Goal: Check status: Check status

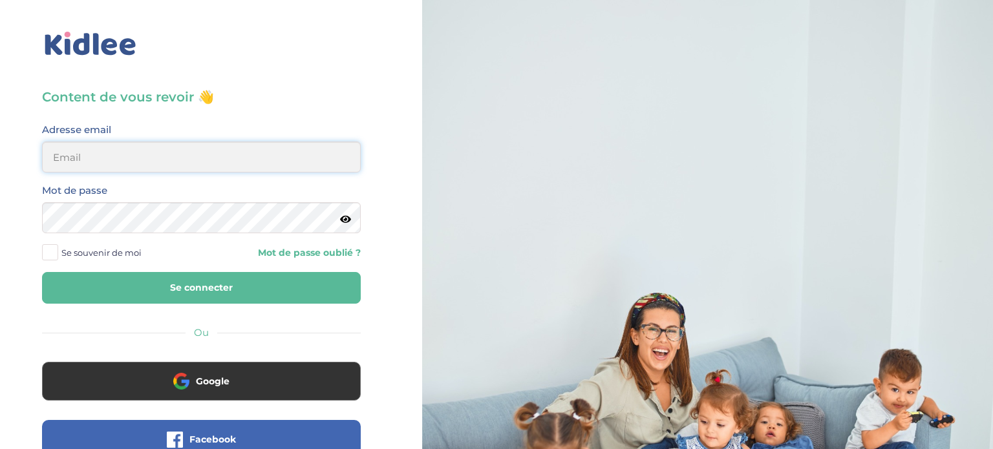
type input "[EMAIL_ADDRESS][DOMAIN_NAME]"
click at [197, 274] on button "Se connecter" at bounding box center [201, 288] width 319 height 32
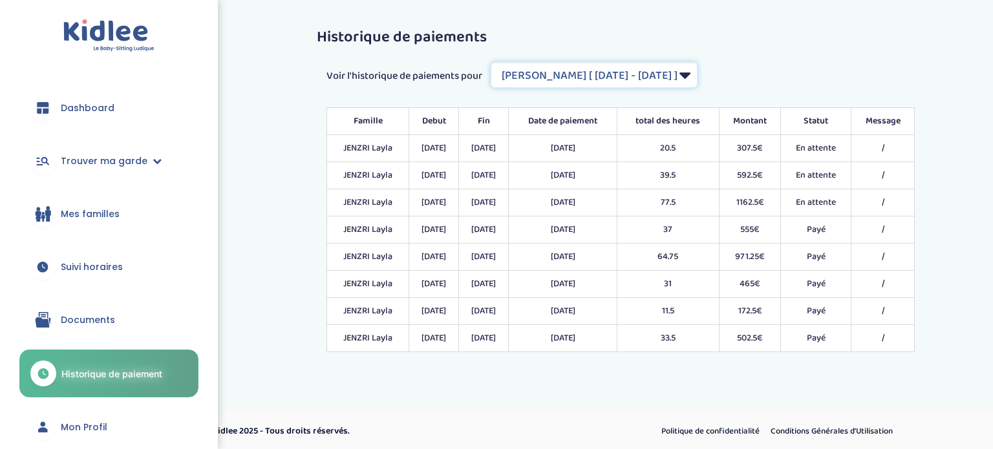
click at [636, 72] on select "Filtrer par Contrat JENZRI Layla [ [DATE] - [DATE] ] [PERSON_NAME] [ [DATE] - […" at bounding box center [594, 75] width 207 height 26
click at [492, 62] on select "Filtrer par Contrat JENZRI Layla [ [DATE] - [DATE] ] [PERSON_NAME] [ [DATE] - […" at bounding box center [594, 75] width 207 height 26
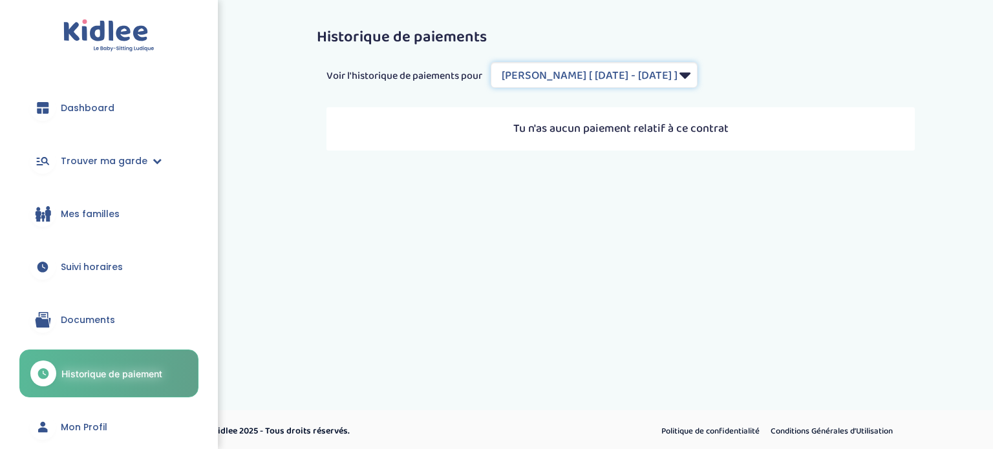
click at [658, 80] on select "Filtrer par Contrat JENZRI Layla [ [DATE] - [DATE] ] [PERSON_NAME] [ [DATE] - […" at bounding box center [594, 75] width 207 height 26
click at [492, 62] on select "Filtrer par Contrat JENZRI Layla [ [DATE] - [DATE] ] [PERSON_NAME] [ [DATE] - […" at bounding box center [594, 75] width 207 height 26
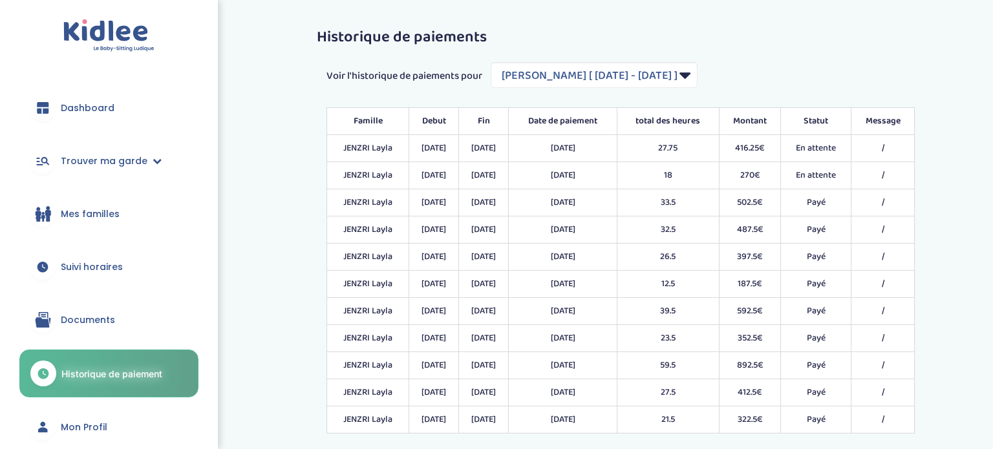
click at [774, 74] on div "Voir l'historique de paiements pour Filtrer par Contrat [PERSON_NAME] [ [DATE] …" at bounding box center [621, 75] width 608 height 26
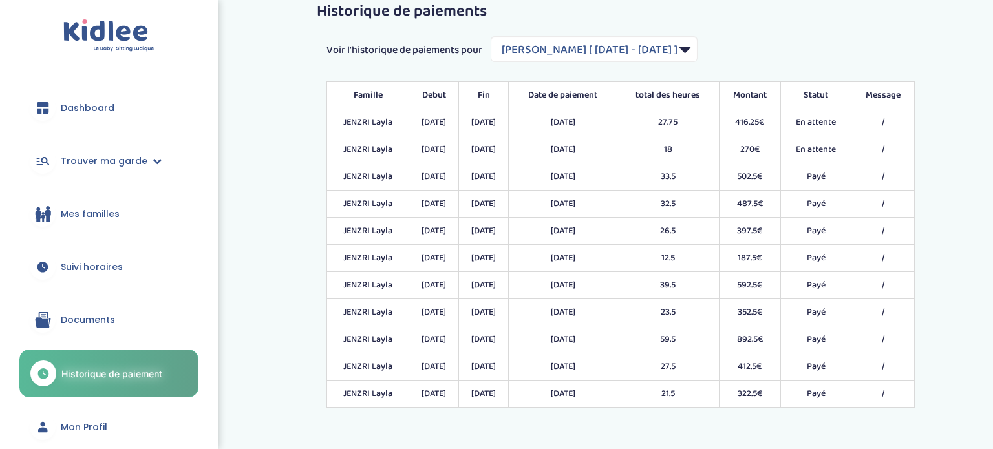
scroll to position [52, 0]
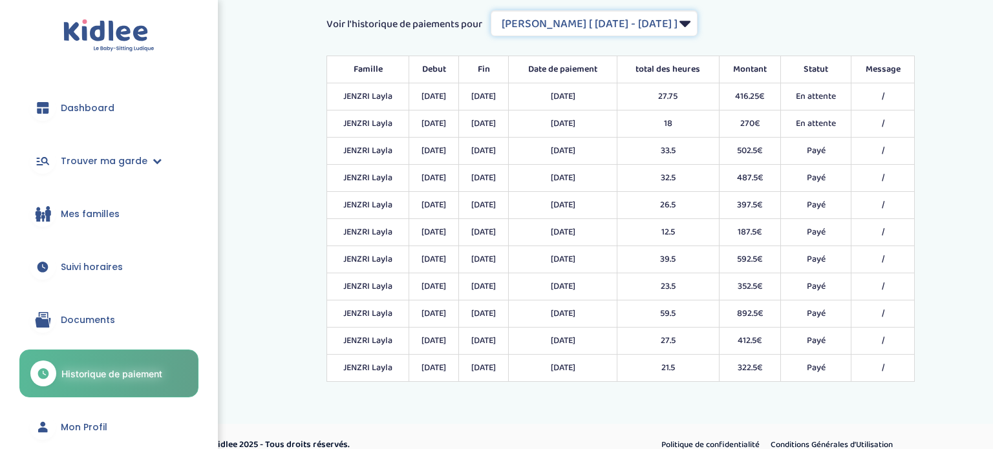
click at [616, 17] on select "Filtrer par Contrat JENZRI Layla [ [DATE] - [DATE] ] [PERSON_NAME] [ [DATE] - […" at bounding box center [594, 23] width 207 height 26
click at [492, 36] on select "Filtrer par Contrat JENZRI Layla [ [DATE] - [DATE] ] [PERSON_NAME] [ [DATE] - […" at bounding box center [594, 23] width 207 height 26
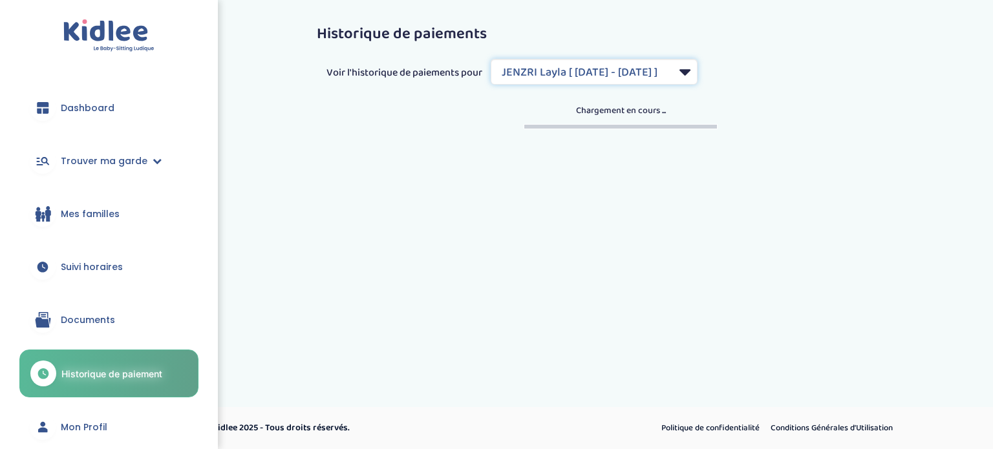
scroll to position [3, 0]
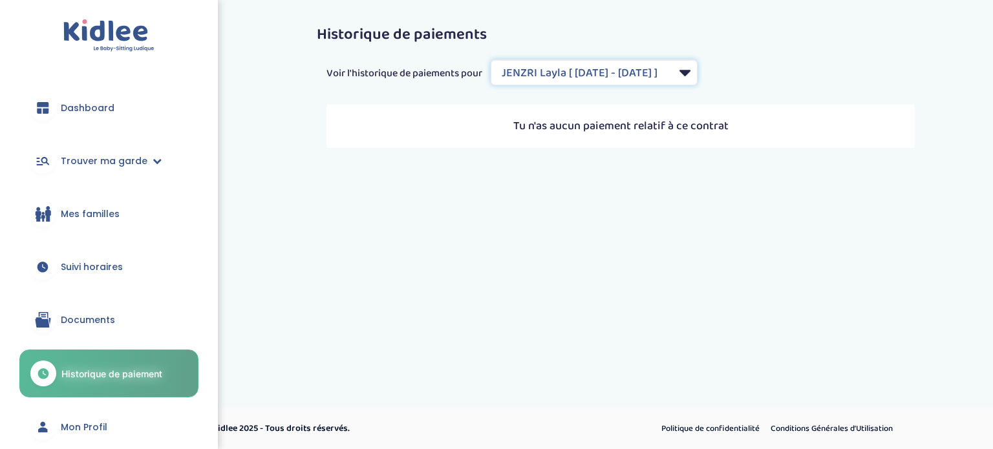
click at [620, 71] on select "Filtrer par Contrat JENZRI Layla [ [DATE] - [DATE] ] [PERSON_NAME] [ [DATE] - […" at bounding box center [594, 72] width 207 height 26
click at [492, 59] on select "Filtrer par Contrat JENZRI Layla [ [DATE] - [DATE] ] [PERSON_NAME] [ [DATE] - […" at bounding box center [594, 72] width 207 height 26
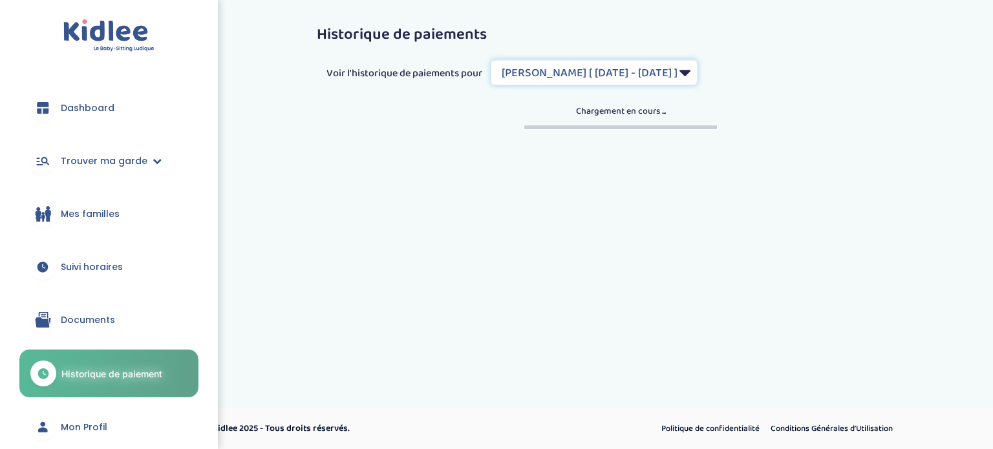
scroll to position [52, 0]
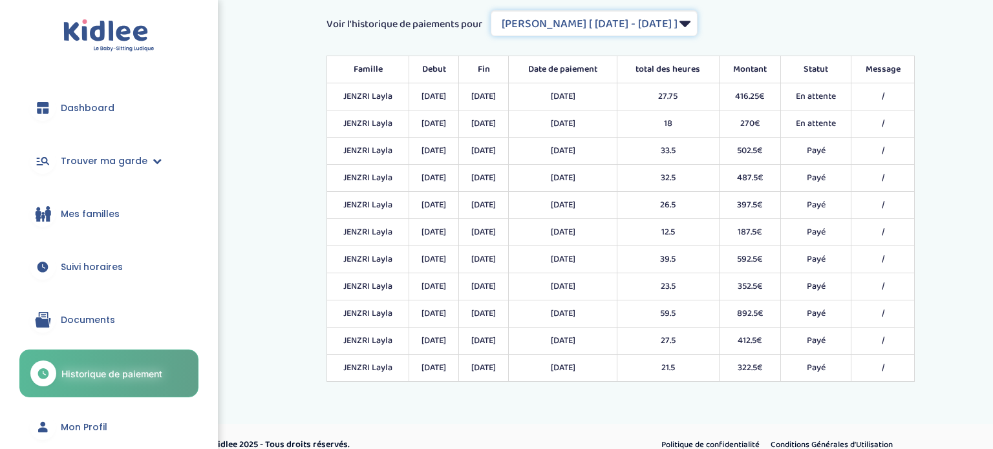
click at [643, 28] on select "Filtrer par Contrat JENZRI Layla [ [DATE] - [DATE] ] [PERSON_NAME] [ [DATE] - […" at bounding box center [594, 23] width 207 height 26
click at [492, 36] on select "Filtrer par Contrat JENZRI Layla [ [DATE] - [DATE] ] [PERSON_NAME] [ [DATE] - […" at bounding box center [594, 23] width 207 height 26
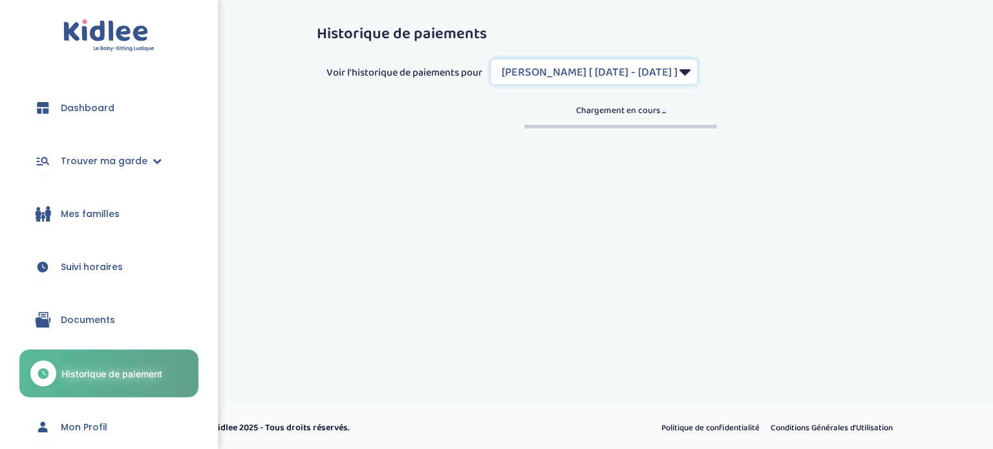
scroll to position [3, 0]
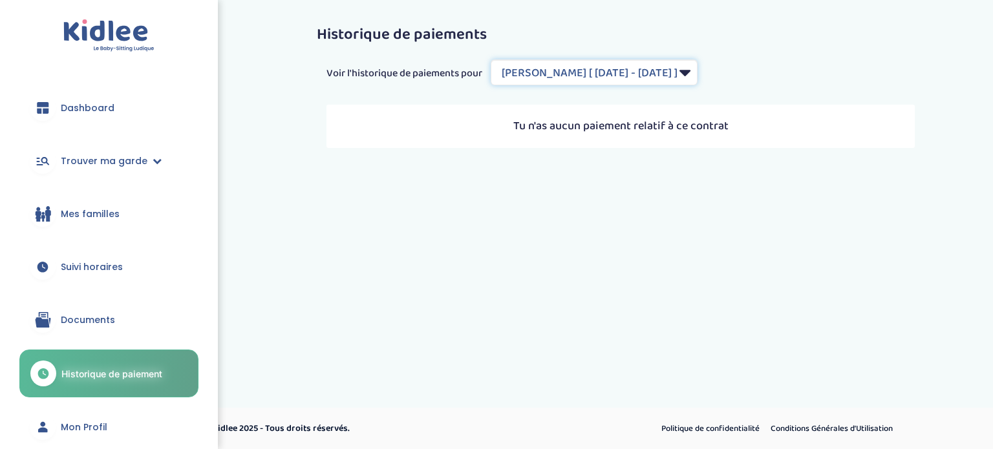
click at [628, 80] on select "Filtrer par Contrat JENZRI Layla [ [DATE] - [DATE] ] [PERSON_NAME] [ [DATE] - […" at bounding box center [594, 72] width 207 height 26
click at [492, 59] on select "Filtrer par Contrat JENZRI Layla [ [DATE] - [DATE] ] [PERSON_NAME] [ [DATE] - […" at bounding box center [594, 72] width 207 height 26
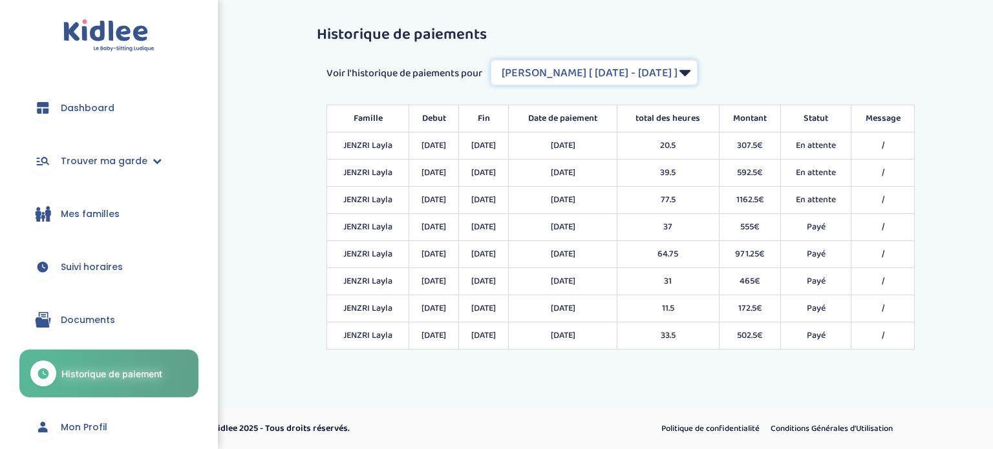
click at [630, 78] on select "Filtrer par Contrat JENZRI Layla [ [DATE] - [DATE] ] [PERSON_NAME] [ [DATE] - […" at bounding box center [594, 72] width 207 height 26
click at [492, 59] on select "Filtrer par Contrat JENZRI Layla [ [DATE] - [DATE] ] [PERSON_NAME] [ [DATE] - […" at bounding box center [594, 72] width 207 height 26
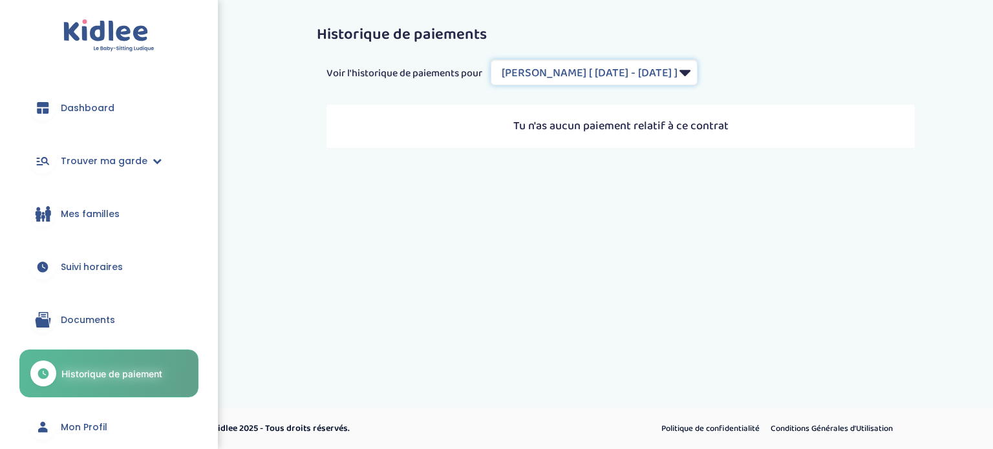
click at [664, 72] on select "Filtrer par Contrat JENZRI Layla [ [DATE] - [DATE] ] [PERSON_NAME] [ [DATE] - […" at bounding box center [594, 72] width 207 height 26
click at [492, 59] on select "Filtrer par Contrat JENZRI Layla [ [DATE] - [DATE] ] [PERSON_NAME] [ [DATE] - […" at bounding box center [594, 72] width 207 height 26
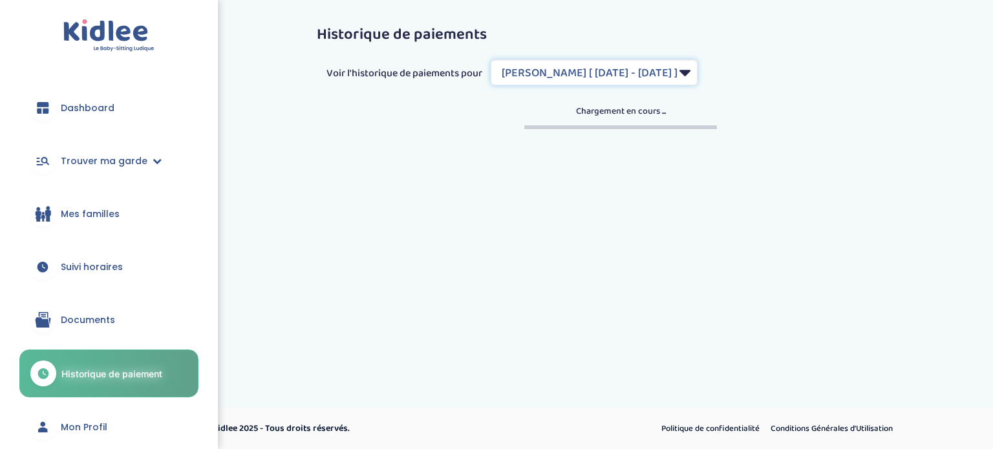
scroll to position [52, 0]
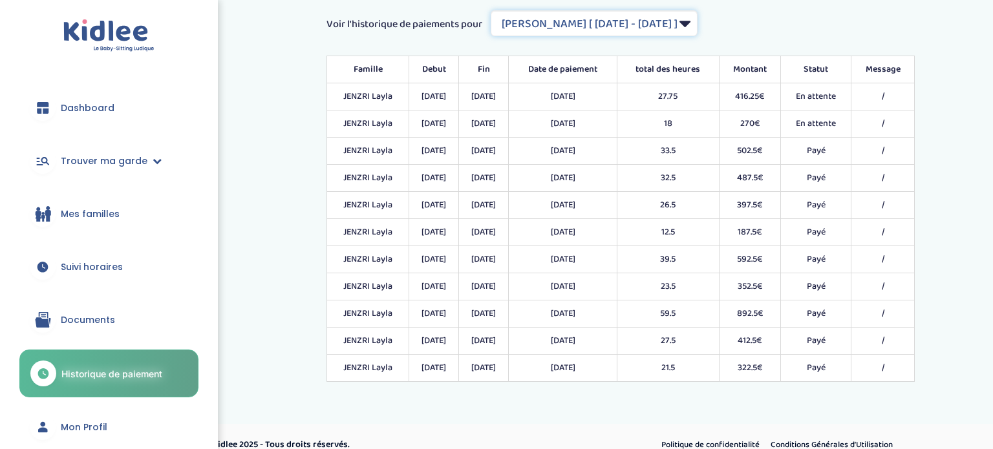
click at [629, 27] on select "Filtrer par Contrat JENZRI Layla [ [DATE] - [DATE] ] [PERSON_NAME] [ [DATE] - […" at bounding box center [594, 23] width 207 height 26
select select "1056"
click at [492, 36] on select "Filtrer par Contrat JENZRI Layla [ [DATE] - [DATE] ] [PERSON_NAME] [ [DATE] - […" at bounding box center [594, 23] width 207 height 26
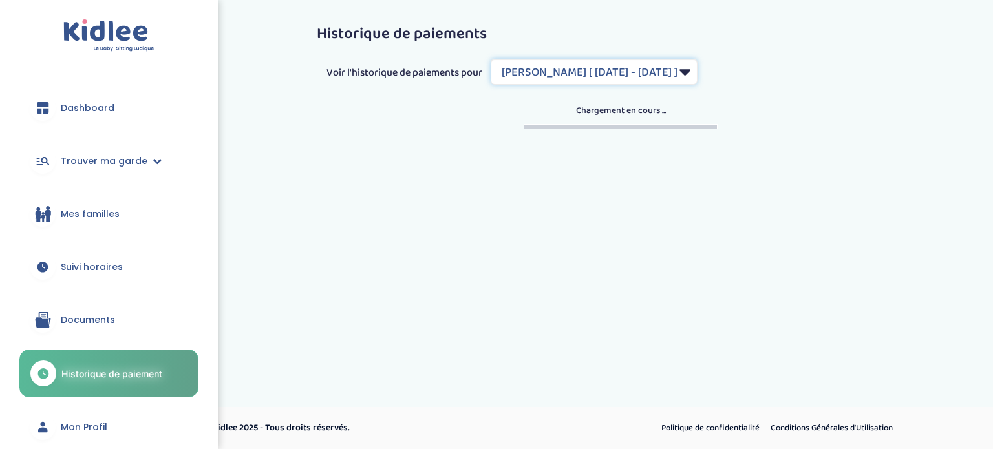
scroll to position [3, 0]
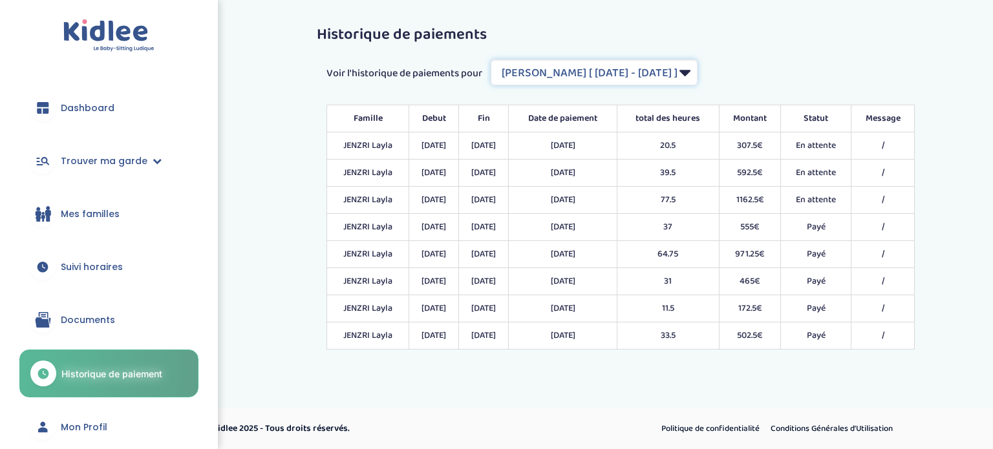
click at [668, 65] on select "Filtrer par Contrat JENZRI Layla [ [DATE] - [DATE] ] [PERSON_NAME] [ [DATE] - […" at bounding box center [594, 72] width 207 height 26
click at [492, 59] on select "Filtrer par Contrat JENZRI Layla [ [DATE] - [DATE] ] [PERSON_NAME] [ [DATE] - […" at bounding box center [594, 72] width 207 height 26
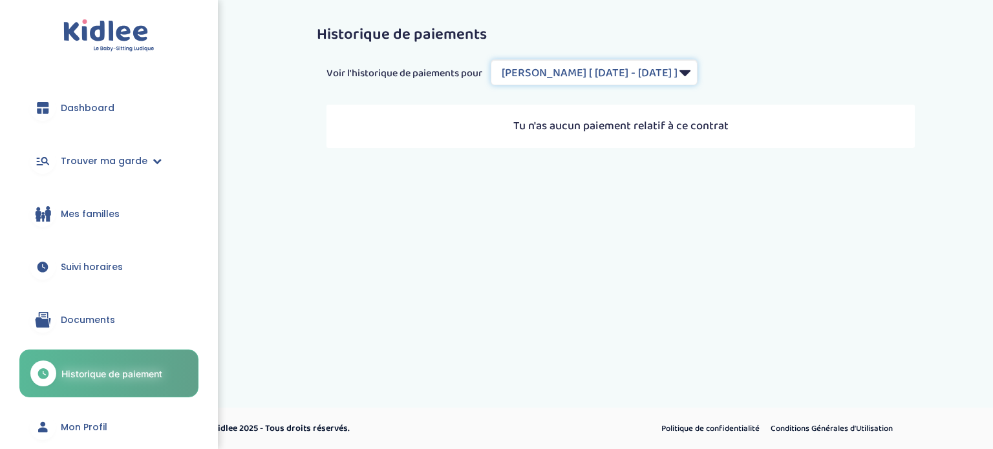
click at [524, 76] on select "Filtrer par Contrat JENZRI Layla [ [DATE] - [DATE] ] [PERSON_NAME] [ [DATE] - […" at bounding box center [594, 72] width 207 height 26
select select "1272"
click at [492, 59] on select "Filtrer par Contrat JENZRI Layla [ [DATE] - [DATE] ] [PERSON_NAME] [ [DATE] - […" at bounding box center [594, 72] width 207 height 26
